Goal: Register for event/course

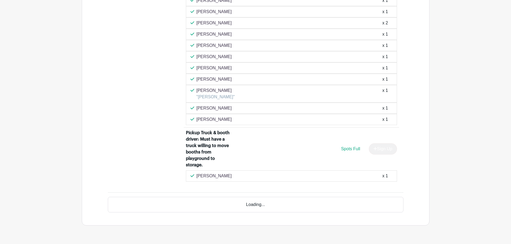
scroll to position [787, 0]
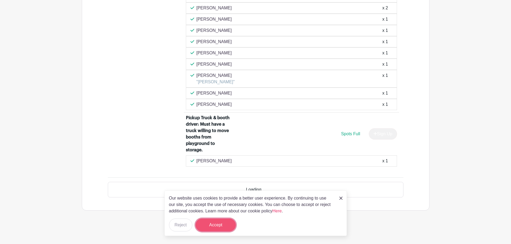
click at [220, 226] on button "Accept" at bounding box center [216, 225] width 40 height 13
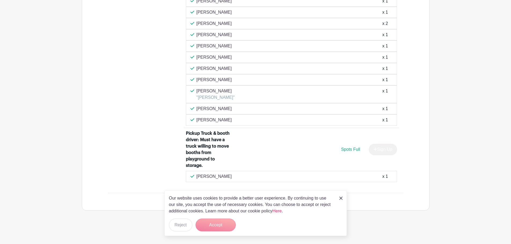
scroll to position [741, 0]
click at [341, 198] on img at bounding box center [340, 198] width 3 height 3
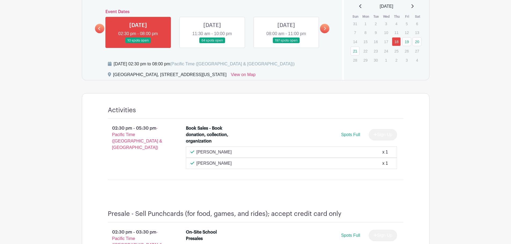
scroll to position [204, 0]
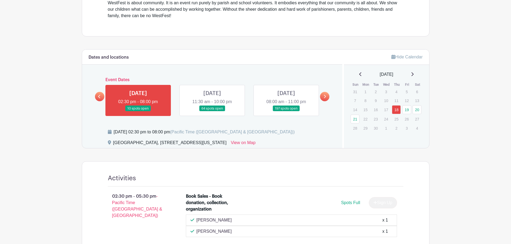
click at [212, 112] on link at bounding box center [212, 112] width 0 height 0
click at [414, 72] on icon at bounding box center [412, 74] width 3 height 4
click at [406, 110] on link "19" at bounding box center [407, 109] width 9 height 9
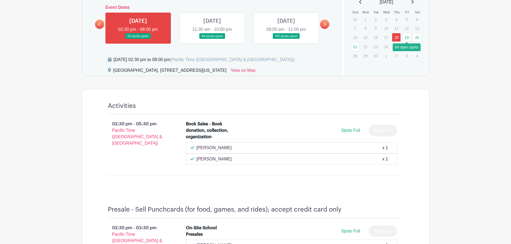
scroll to position [231, 0]
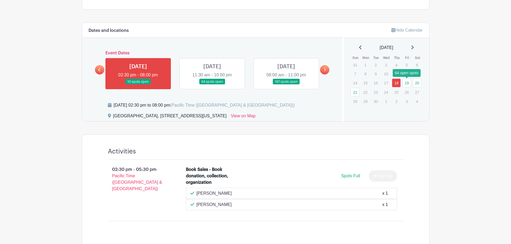
click at [212, 85] on link at bounding box center [212, 85] width 0 height 0
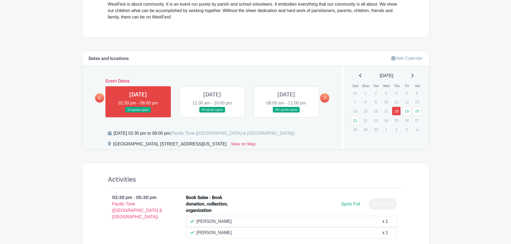
scroll to position [204, 0]
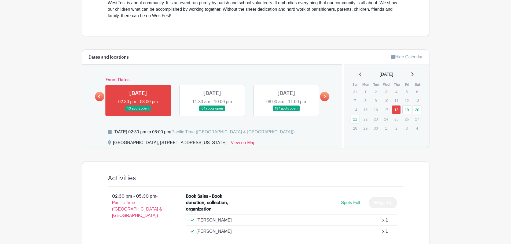
click at [212, 112] on link at bounding box center [212, 112] width 0 height 0
click at [407, 108] on link "19" at bounding box center [407, 109] width 9 height 9
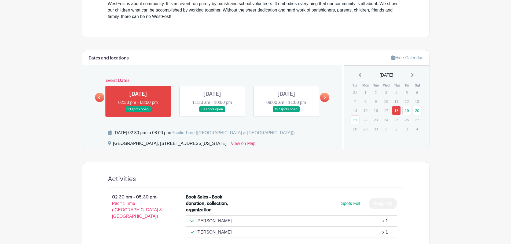
click at [212, 112] on link at bounding box center [212, 112] width 0 height 0
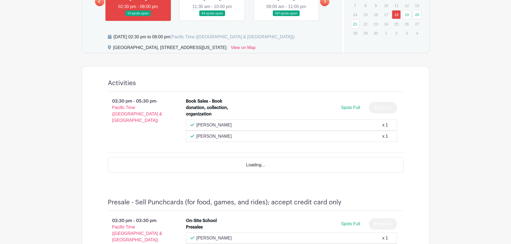
scroll to position [310, 0]
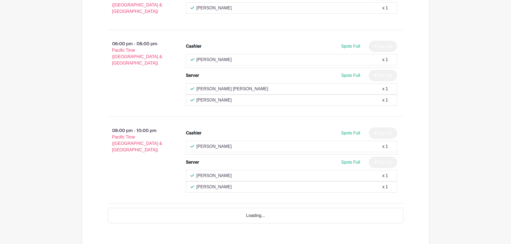
scroll to position [2376, 0]
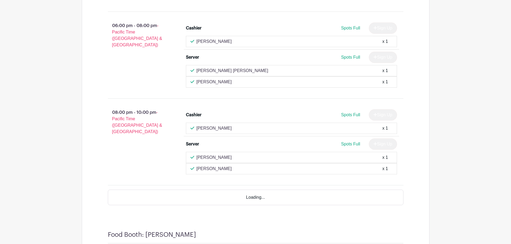
click at [192, 155] on icon at bounding box center [193, 157] width 4 height 4
click at [257, 155] on div "Anika Pauling x 1" at bounding box center [292, 158] width 202 height 6
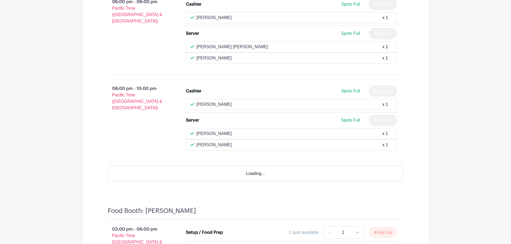
scroll to position [2387, 0]
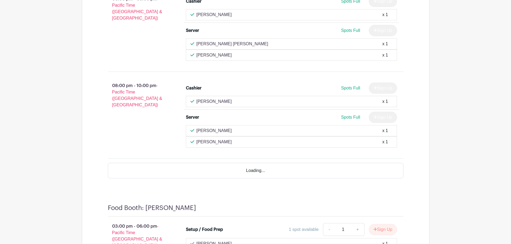
click at [350, 115] on span "Spots Full" at bounding box center [350, 117] width 19 height 5
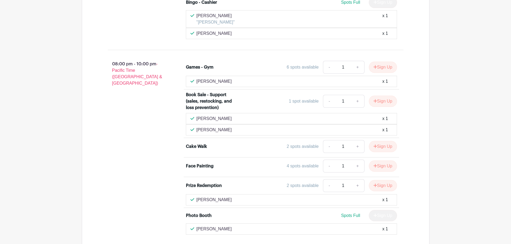
scroll to position [0, 0]
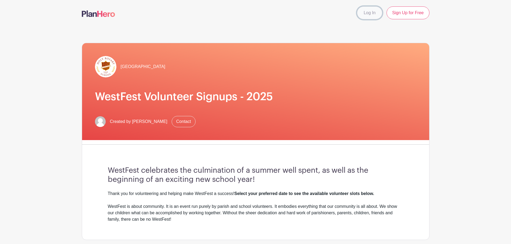
click at [368, 13] on link "Log In" at bounding box center [369, 12] width 25 height 13
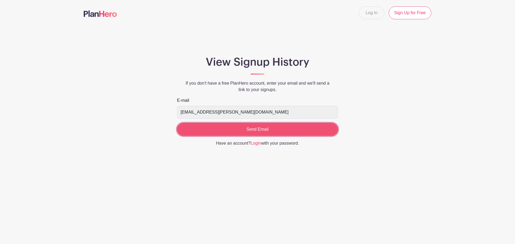
click at [266, 129] on input "Send Email" at bounding box center [257, 129] width 161 height 13
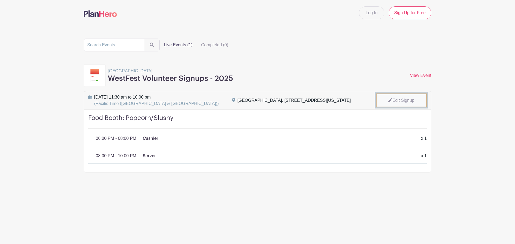
click at [400, 100] on link "Edit Signup" at bounding box center [401, 101] width 51 height 14
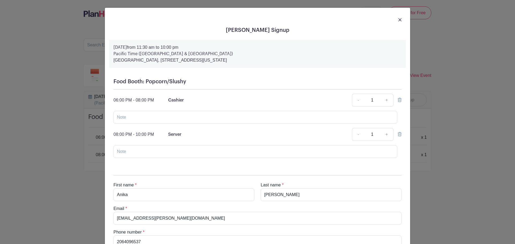
click at [398, 135] on icon at bounding box center [400, 134] width 4 height 4
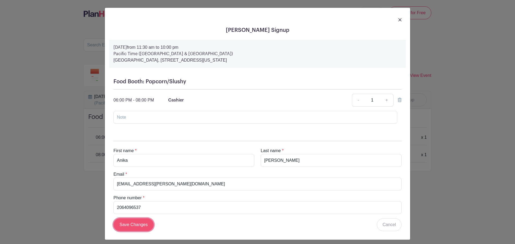
click at [131, 226] on input "Save Changes" at bounding box center [134, 225] width 40 height 13
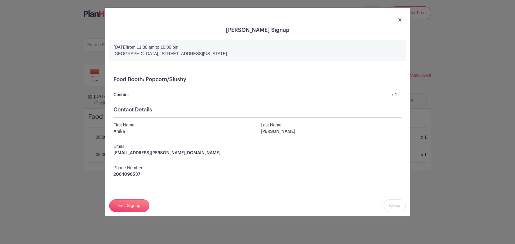
click at [398, 18] on div at bounding box center [257, 19] width 297 height 15
click at [400, 20] on img at bounding box center [399, 19] width 3 height 3
